Goal: Check status: Check status

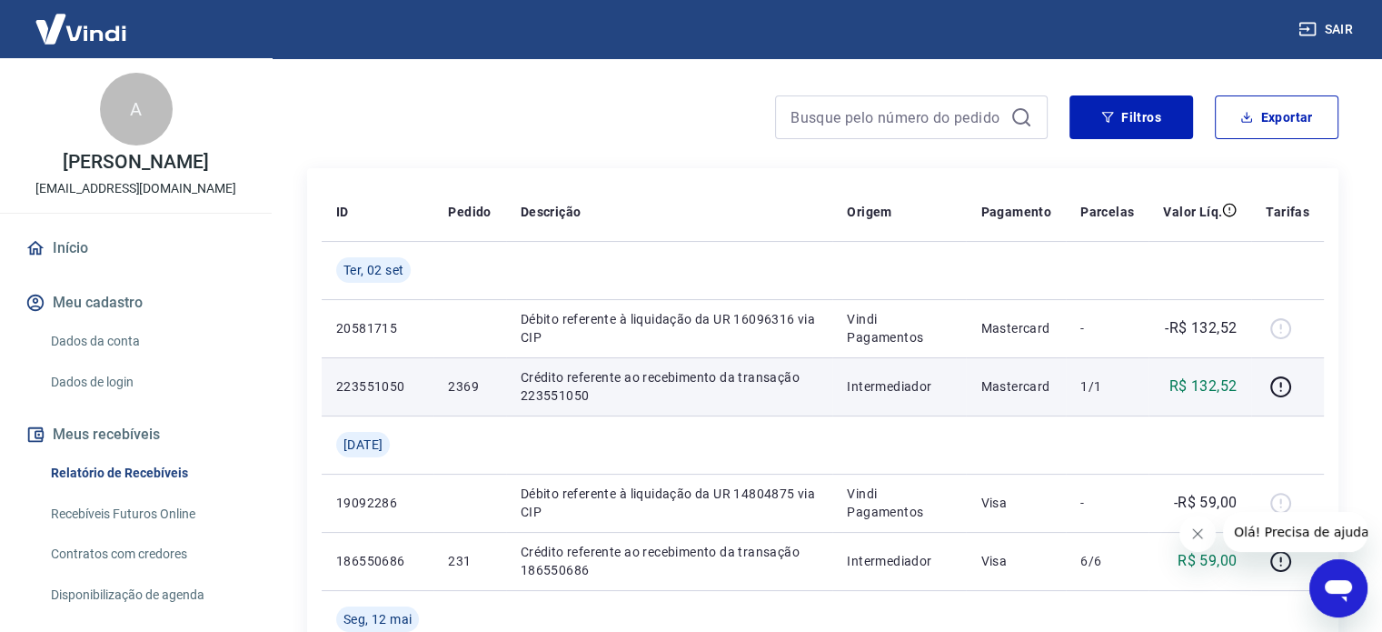
scroll to position [182, 0]
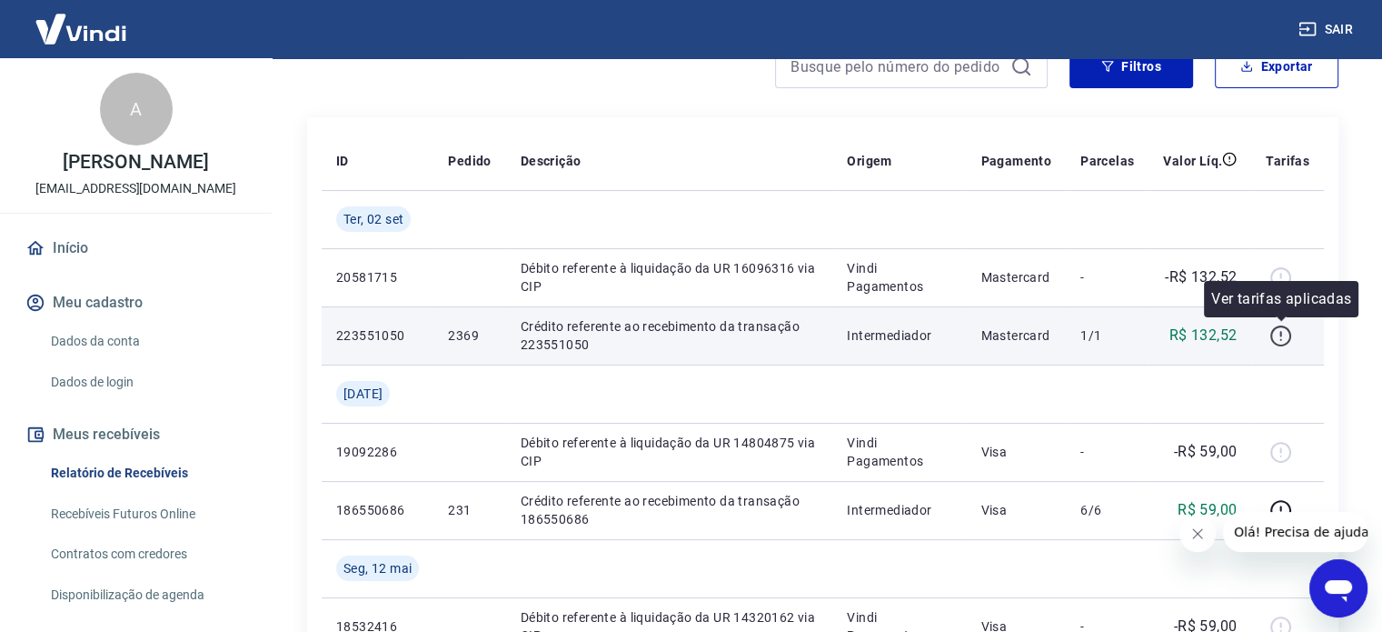
click at [1280, 333] on icon "button" at bounding box center [1280, 333] width 2 height 5
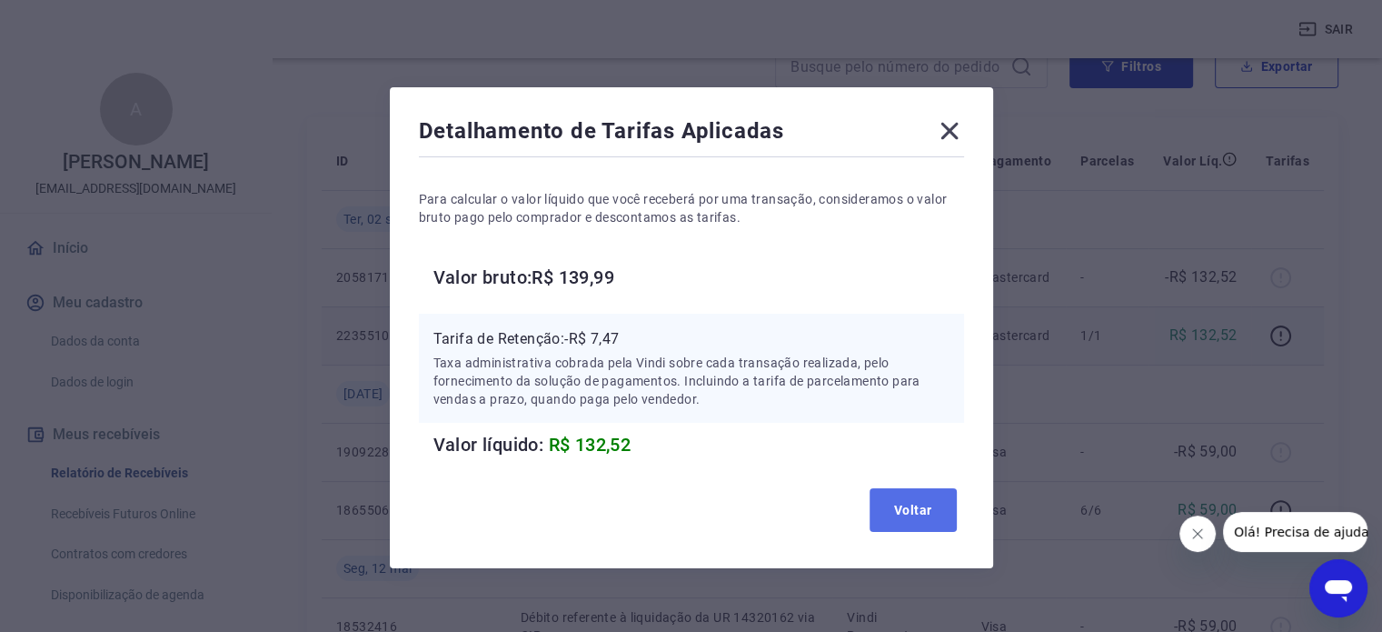
click at [899, 502] on button "Voltar" at bounding box center [913, 510] width 87 height 44
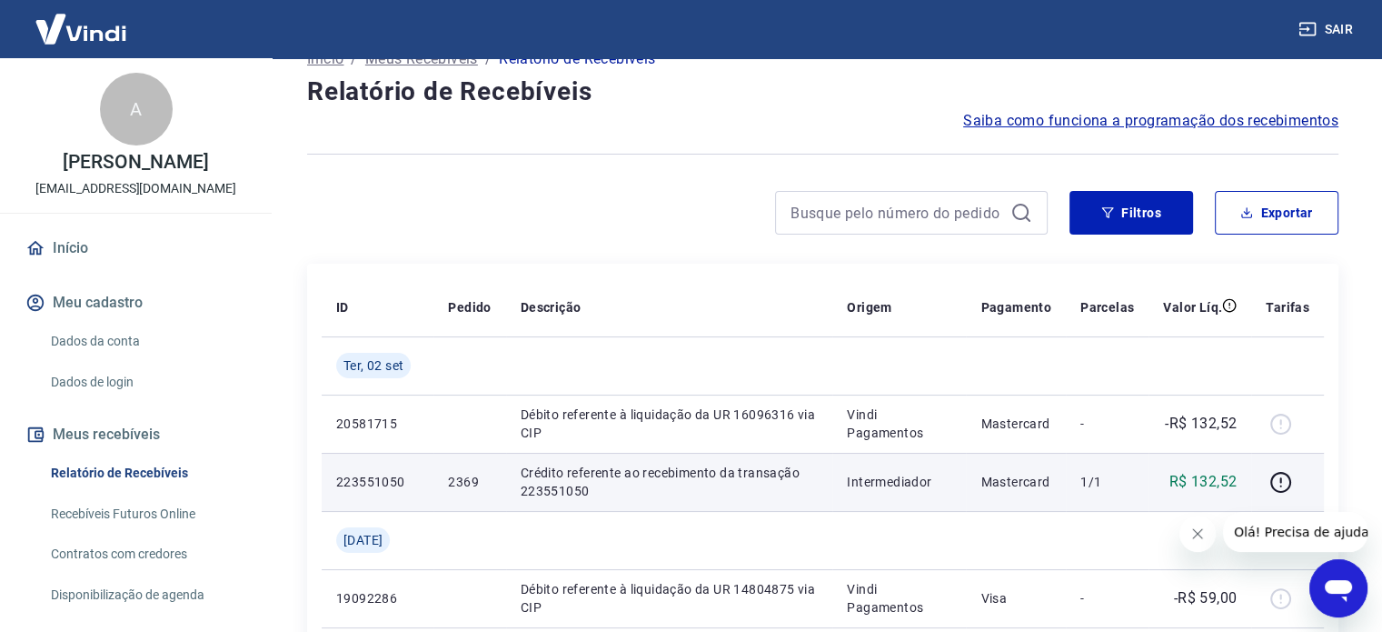
scroll to position [0, 0]
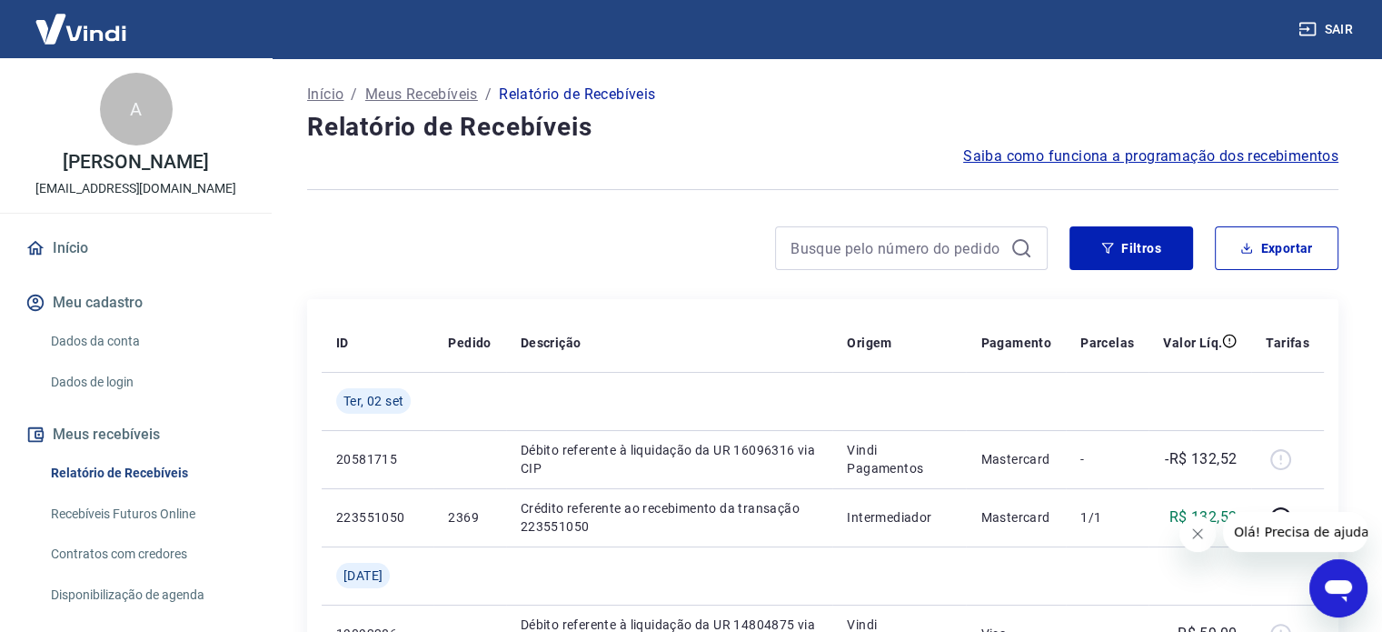
click at [323, 92] on p "Início" at bounding box center [325, 95] width 36 height 22
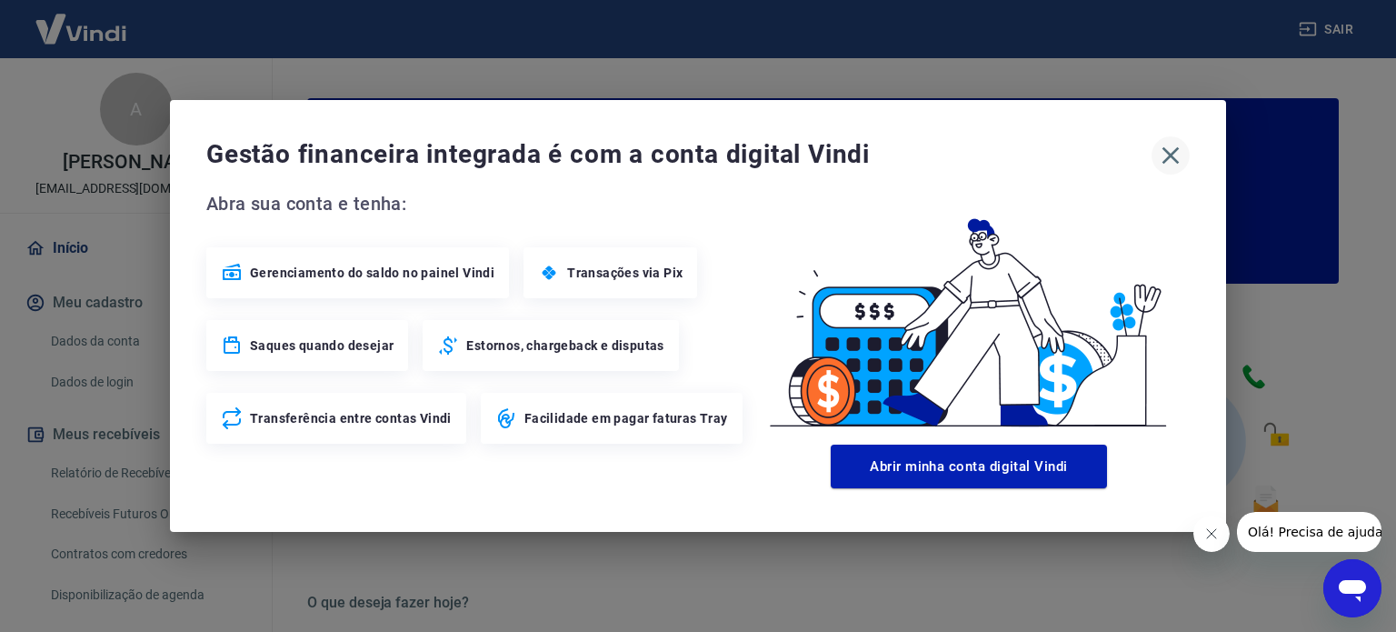
click at [1185, 155] on button "button" at bounding box center [1170, 155] width 38 height 38
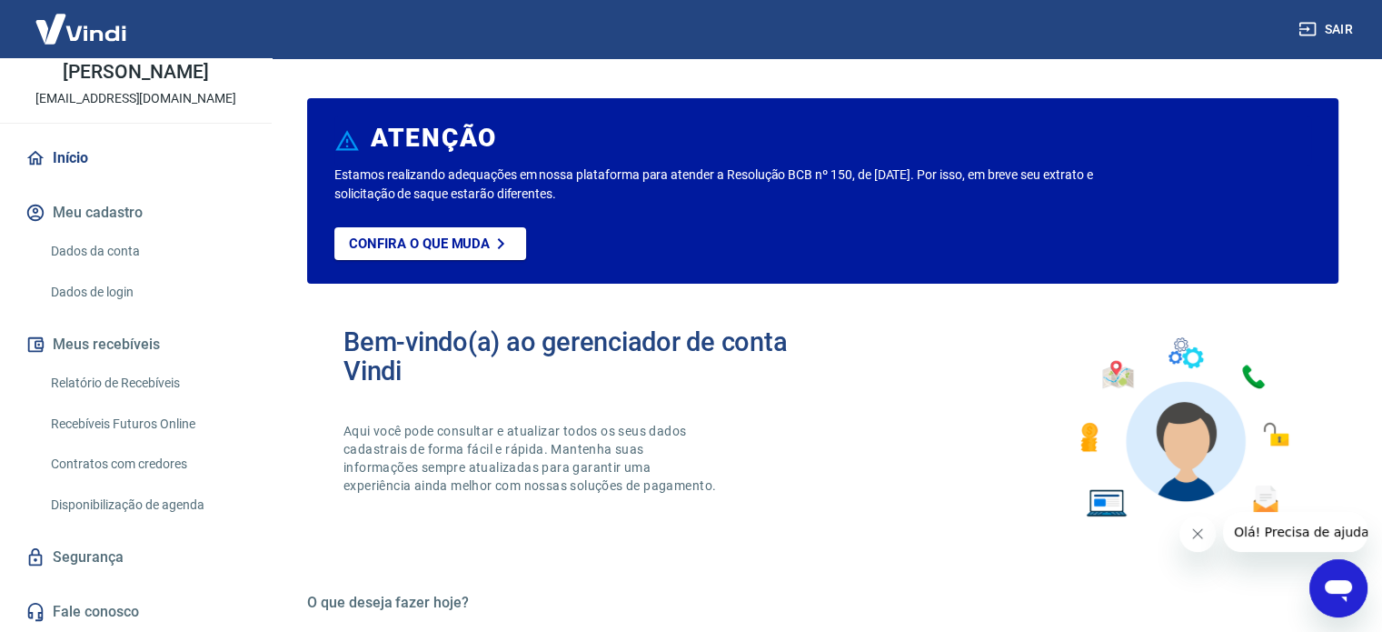
scroll to position [109, 0]
click at [135, 429] on link "Recebíveis Futuros Online" at bounding box center [147, 423] width 206 height 37
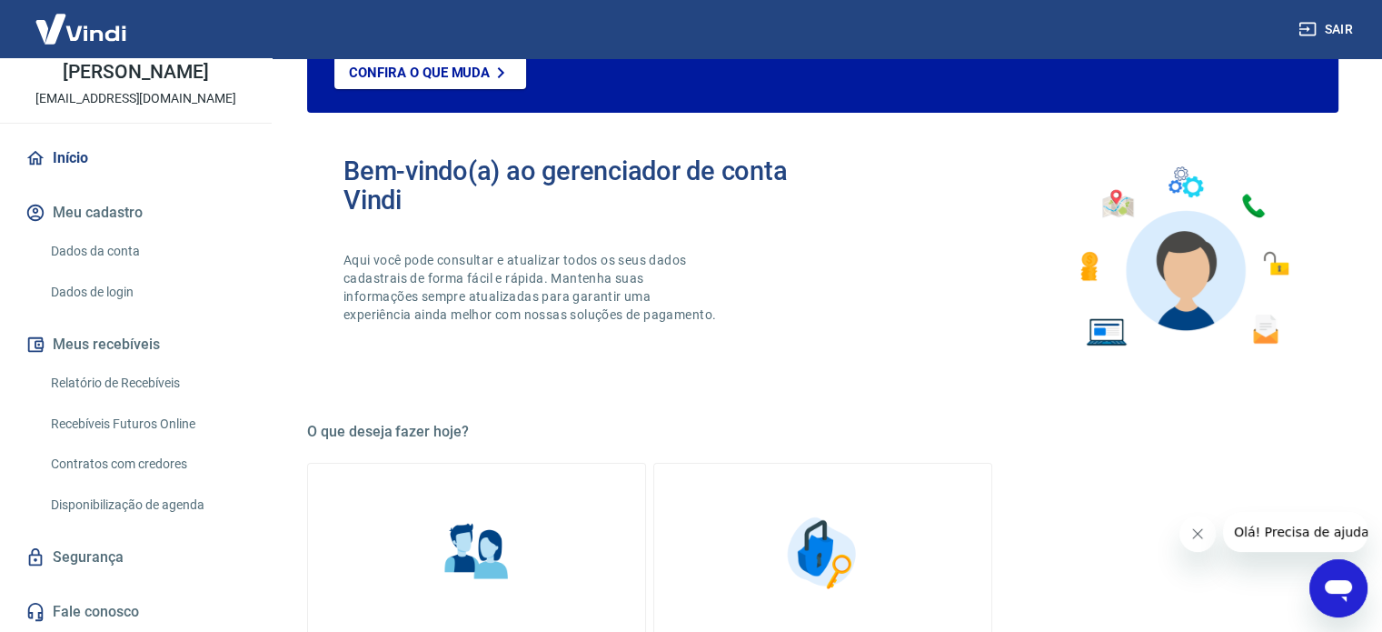
scroll to position [0, 0]
